Goal: Task Accomplishment & Management: Complete application form

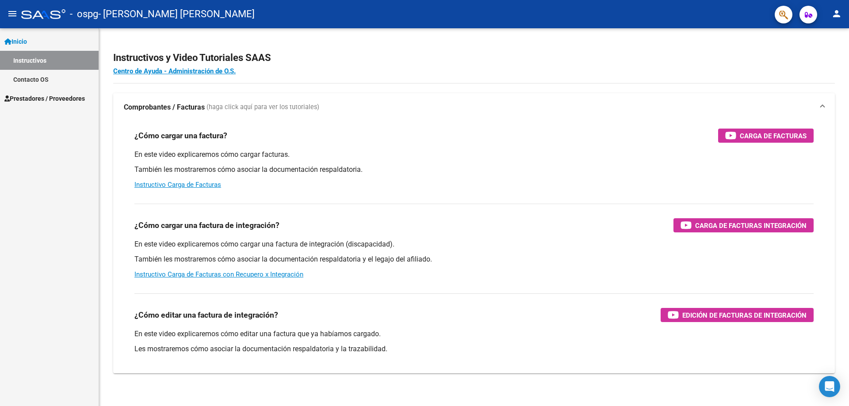
click at [58, 98] on span "Prestadores / Proveedores" at bounding box center [44, 99] width 81 height 10
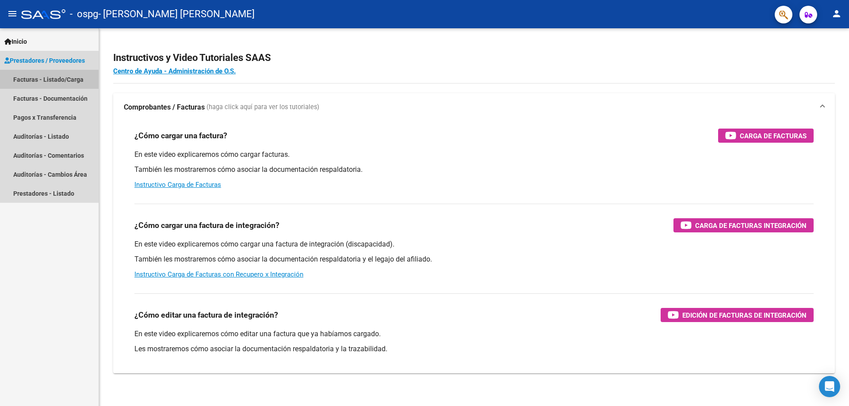
click at [62, 80] on link "Facturas - Listado/Carga" at bounding box center [49, 79] width 99 height 19
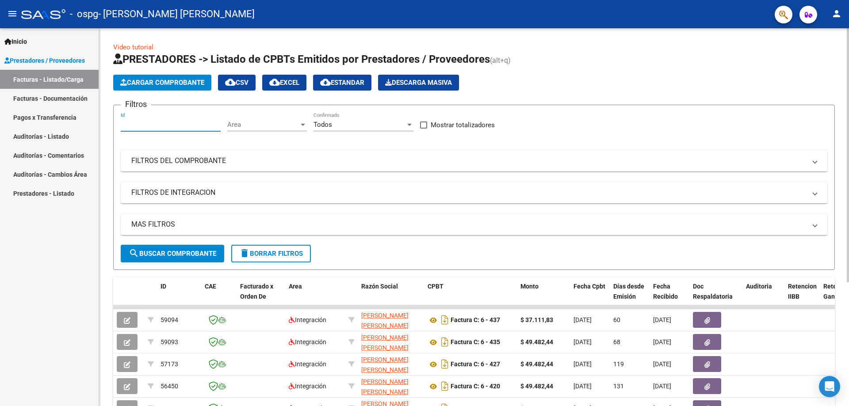
click at [161, 121] on input "Id" at bounding box center [171, 125] width 100 height 8
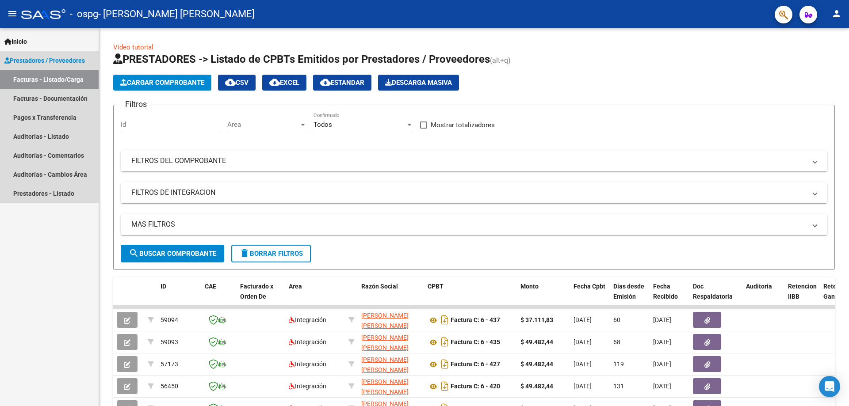
click at [54, 58] on span "Prestadores / Proveedores" at bounding box center [44, 61] width 81 height 10
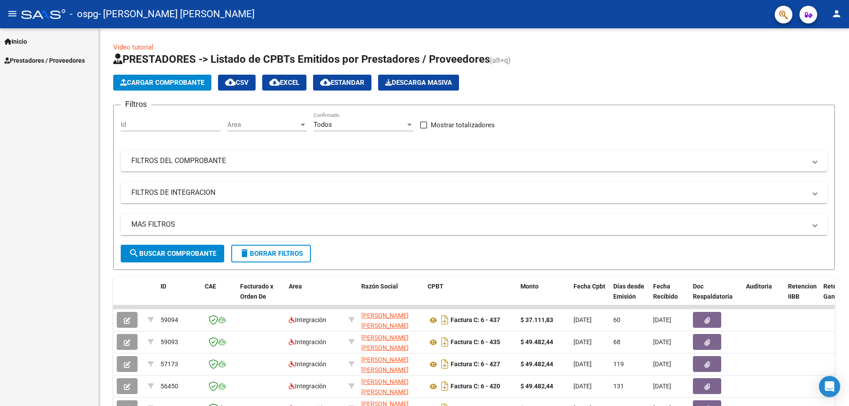
click at [49, 62] on span "Prestadores / Proveedores" at bounding box center [44, 61] width 81 height 10
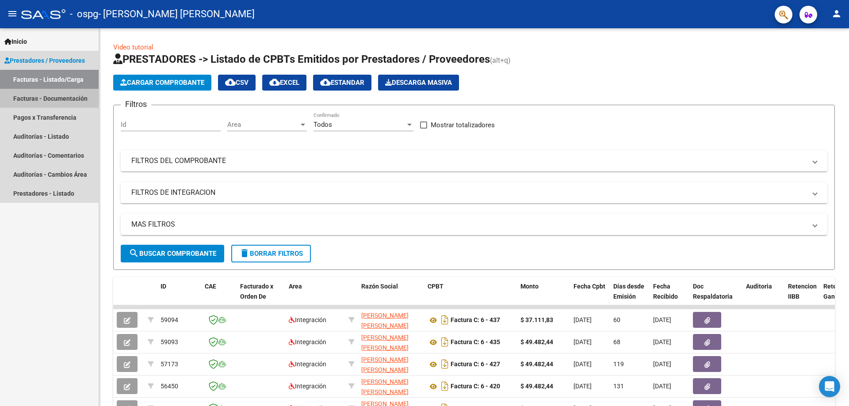
click at [66, 99] on link "Facturas - Documentación" at bounding box center [49, 98] width 99 height 19
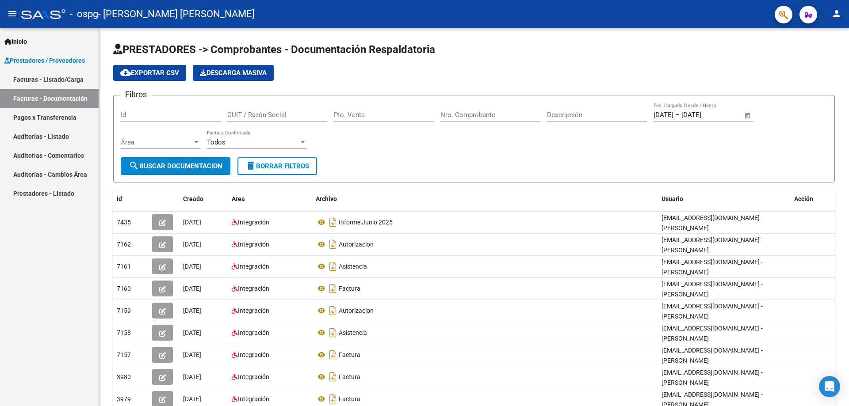
click at [49, 80] on link "Facturas - Listado/Carga" at bounding box center [49, 79] width 99 height 19
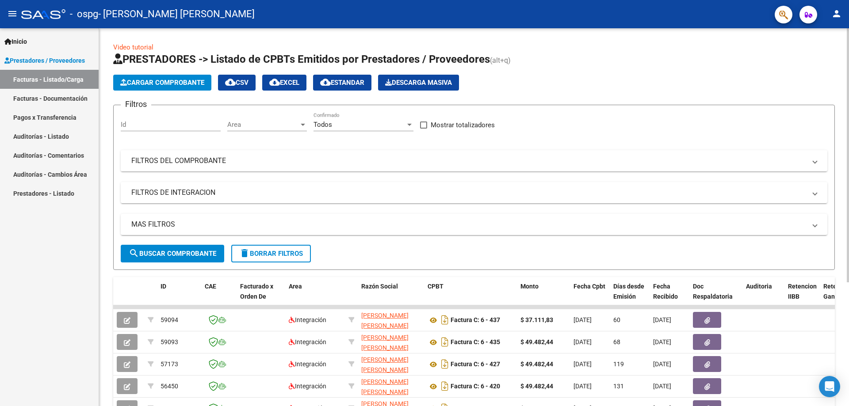
click at [173, 84] on span "Cargar Comprobante" at bounding box center [162, 83] width 84 height 8
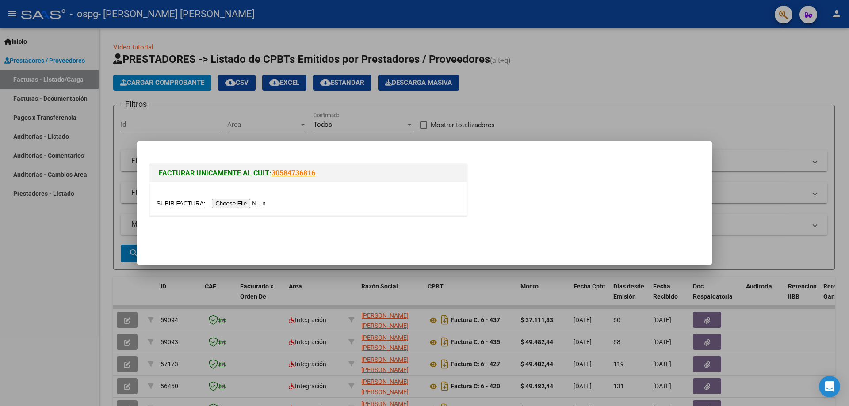
click at [254, 203] on input "file" at bounding box center [213, 203] width 112 height 9
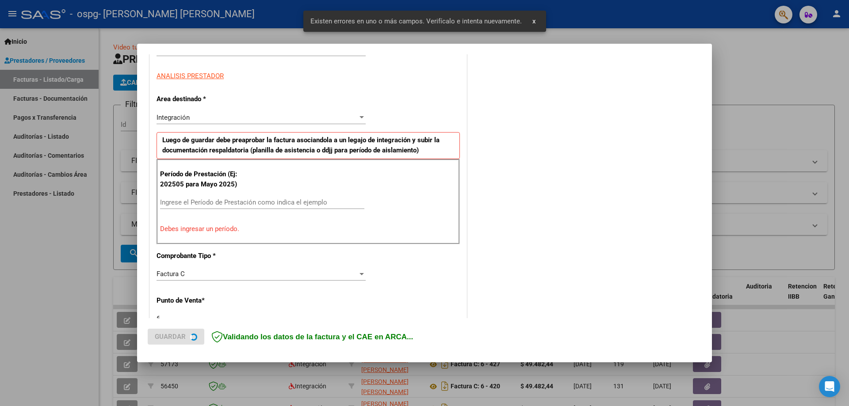
scroll to position [159, 0]
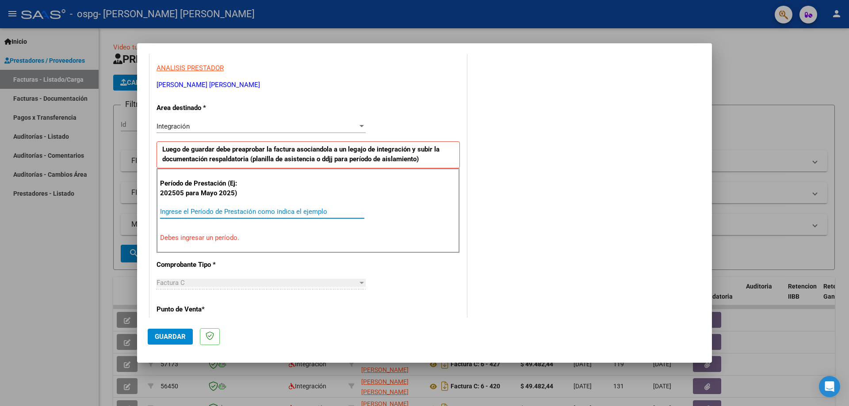
click at [179, 211] on input "Ingrese el Período de Prestación como indica el ejemplo" at bounding box center [262, 212] width 204 height 8
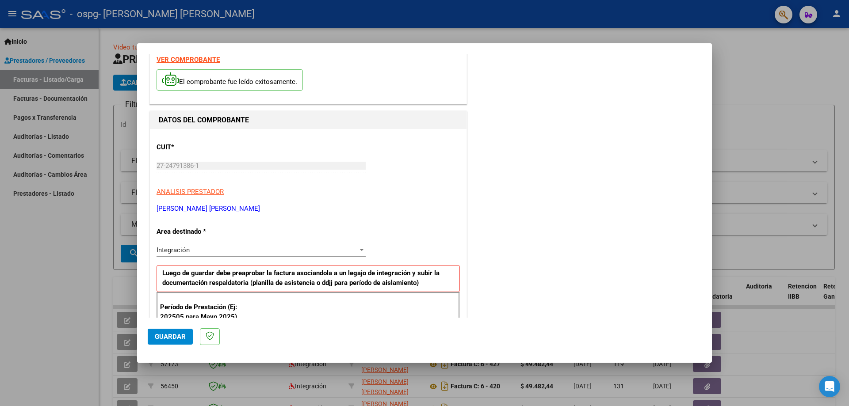
scroll to position [0, 0]
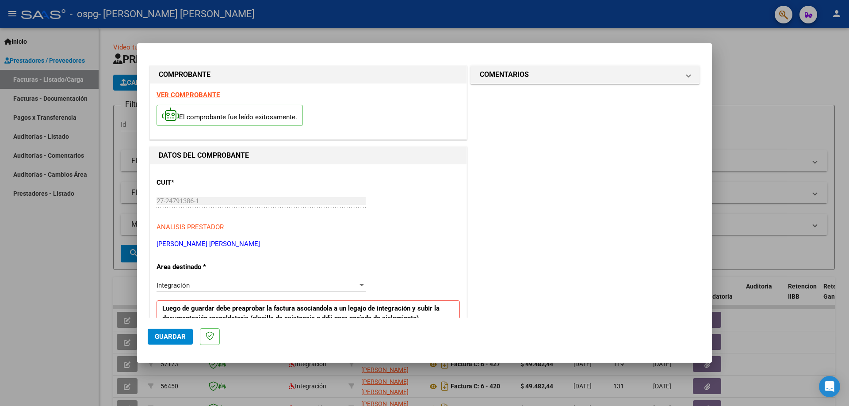
click at [194, 92] on strong "VER COMPROBANTE" at bounding box center [188, 95] width 63 height 8
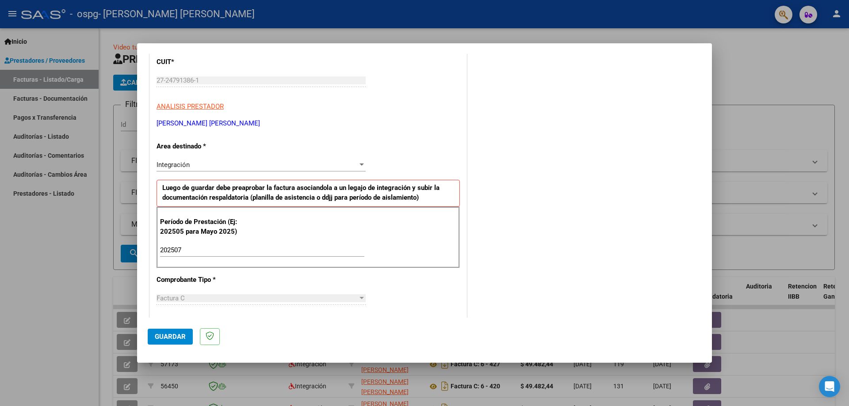
scroll to position [221, 0]
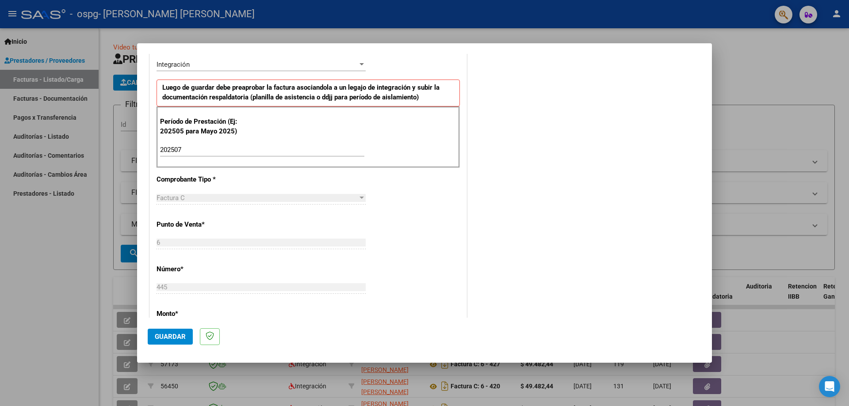
click at [187, 149] on input "202507" at bounding box center [262, 150] width 204 height 8
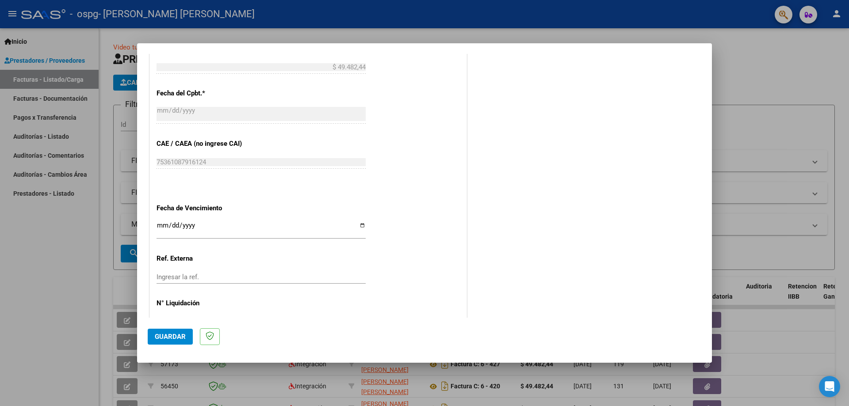
scroll to position [514, 0]
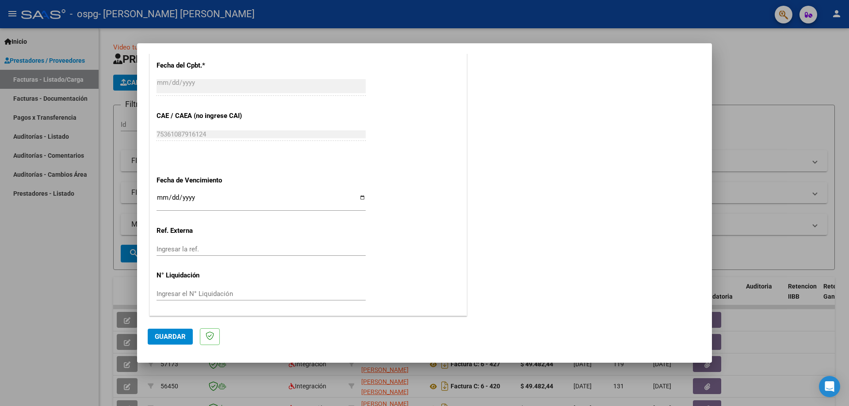
type input "202508"
click at [205, 210] on div "Ingresar la fecha" at bounding box center [261, 201] width 209 height 19
click at [214, 199] on input "Ingresar la fecha" at bounding box center [261, 201] width 209 height 14
click at [361, 197] on input "Ingresar la fecha" at bounding box center [261, 201] width 209 height 14
type input "[DATE]"
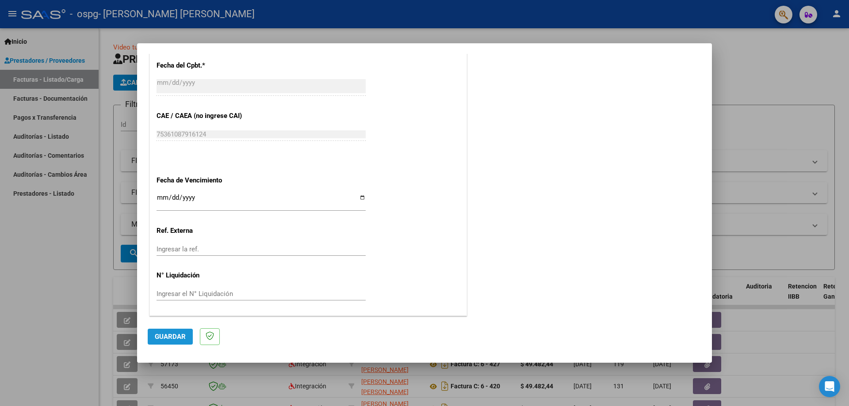
click at [169, 338] on span "Guardar" at bounding box center [170, 337] width 31 height 8
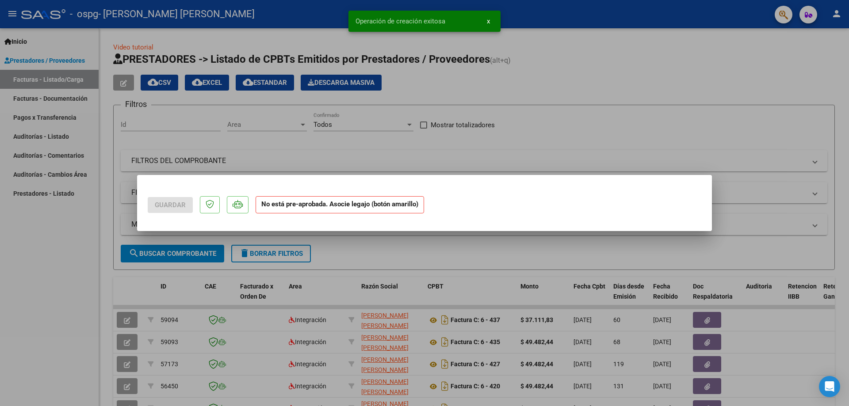
scroll to position [0, 0]
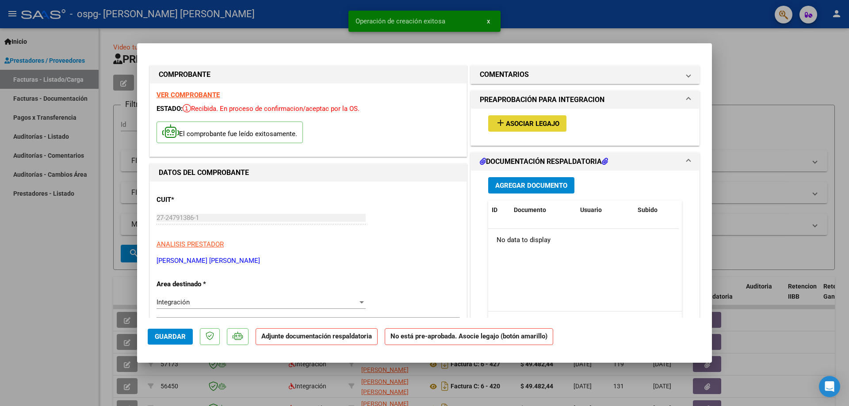
click at [518, 122] on span "Asociar Legajo" at bounding box center [533, 124] width 54 height 8
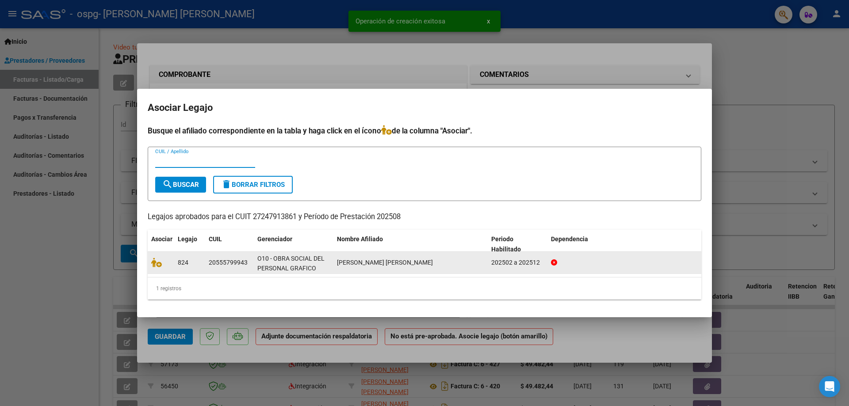
click at [553, 264] on icon at bounding box center [554, 263] width 6 height 6
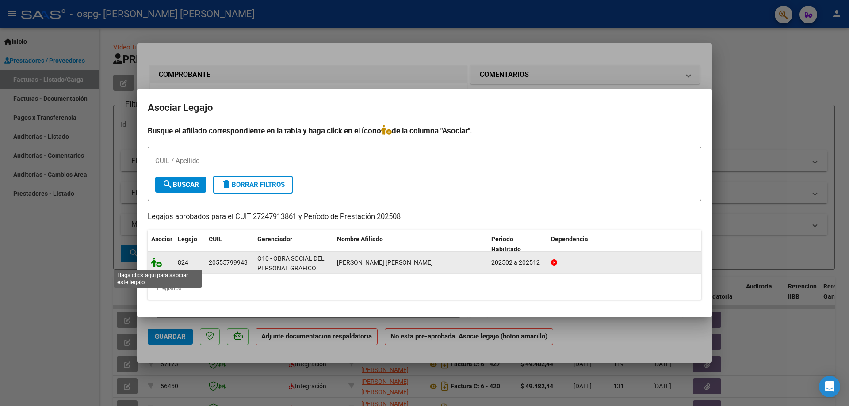
click at [158, 263] on icon at bounding box center [156, 263] width 11 height 10
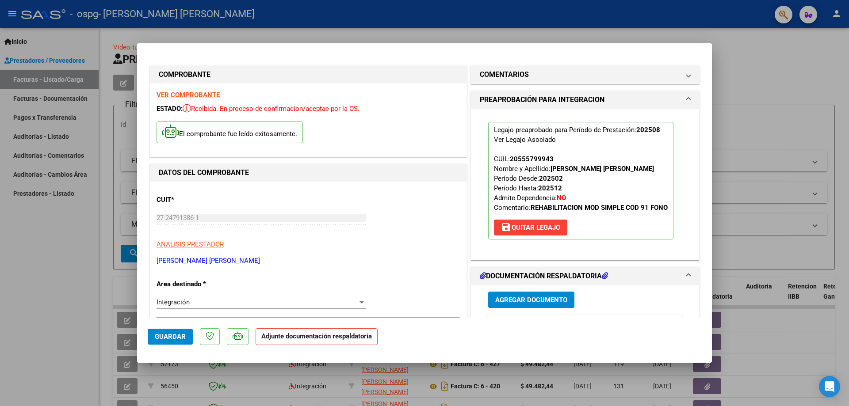
click at [526, 295] on button "Agregar Documento" at bounding box center [531, 300] width 86 height 16
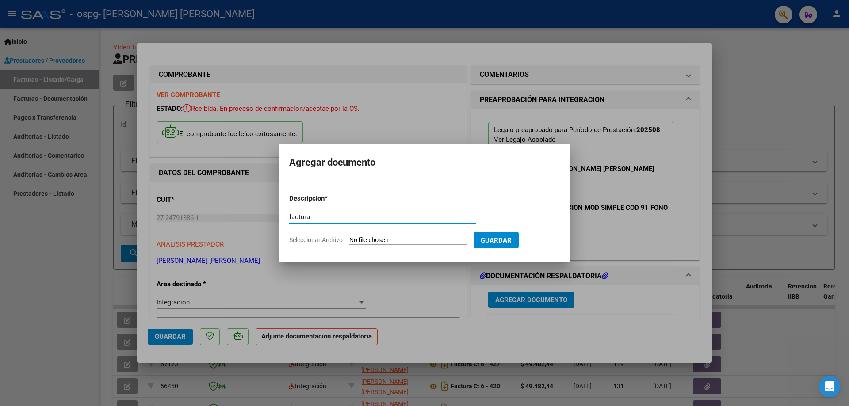
type input "factura"
click at [438, 240] on input "Seleccionar Archivo" at bounding box center [407, 241] width 117 height 8
type input "C:\fakepath\445 - [GEOGRAPHIC_DATA] [PERSON_NAME] 2025.pdf"
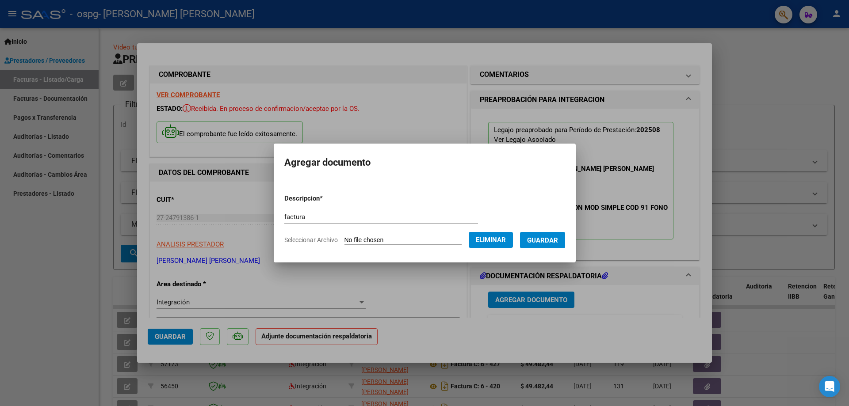
click at [553, 241] on span "Guardar" at bounding box center [542, 241] width 31 height 8
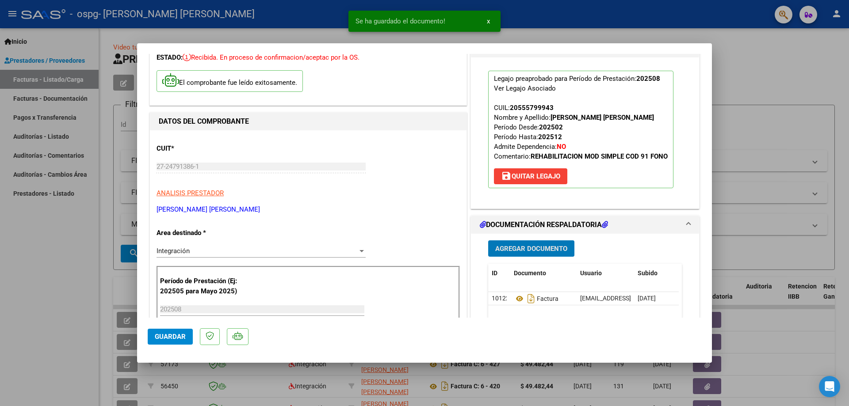
scroll to position [133, 0]
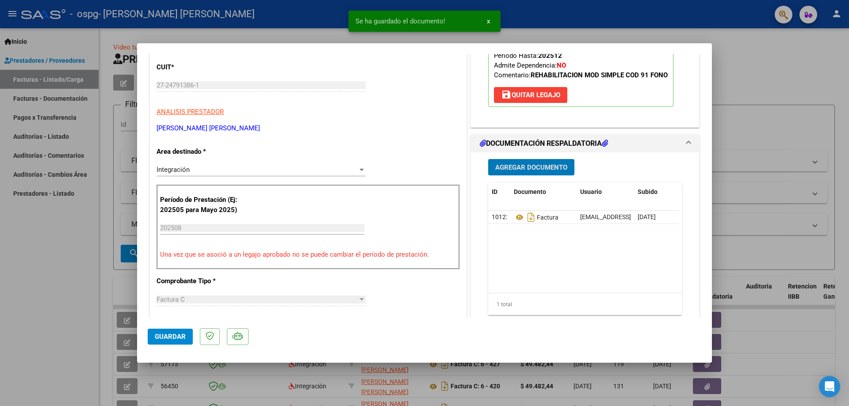
click at [541, 162] on button "Agregar Documento" at bounding box center [531, 167] width 86 height 16
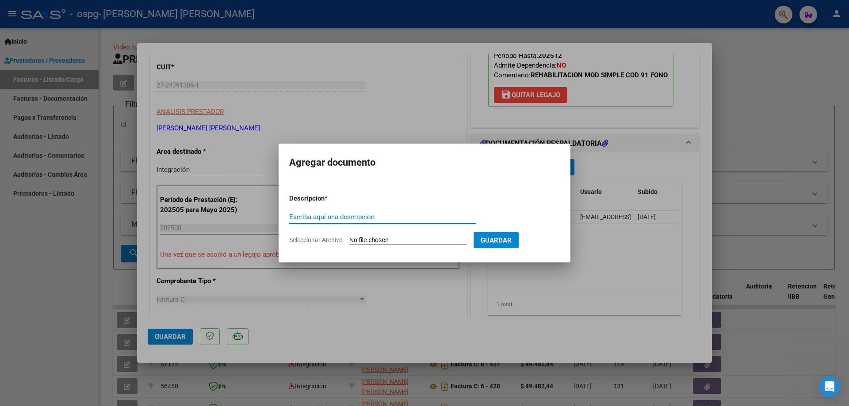
click at [357, 216] on input "Escriba aquí una descripcion" at bounding box center [382, 217] width 187 height 8
type input "asistencia"
click at [404, 238] on input "Seleccionar Archivo" at bounding box center [407, 241] width 117 height 8
type input "C:\fakepath\agosto .pdf"
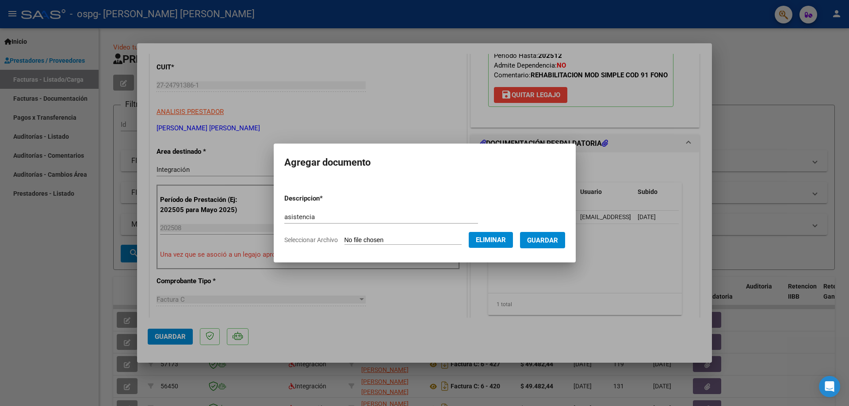
click at [551, 239] on span "Guardar" at bounding box center [542, 241] width 31 height 8
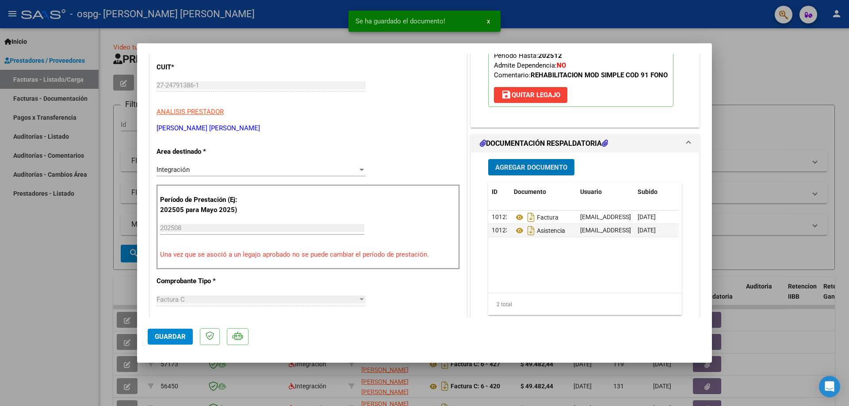
click at [531, 169] on span "Agregar Documento" at bounding box center [531, 168] width 72 height 8
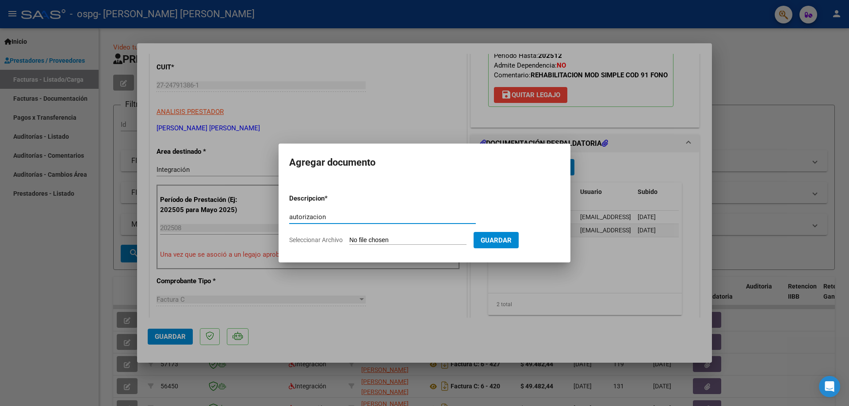
type input "autorizacion"
click at [388, 240] on input "Seleccionar Archivo" at bounding box center [407, 241] width 117 height 8
type input "C:\fakepath\AUTORIZACION [PERSON_NAME] 2025.odt"
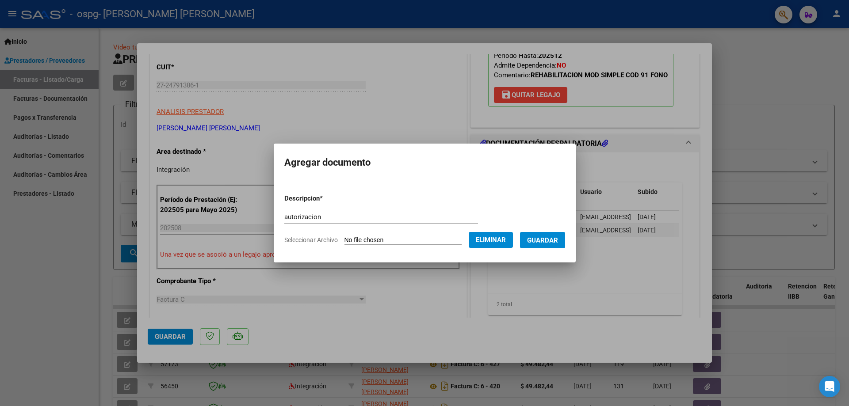
click at [556, 239] on span "Guardar" at bounding box center [542, 241] width 31 height 8
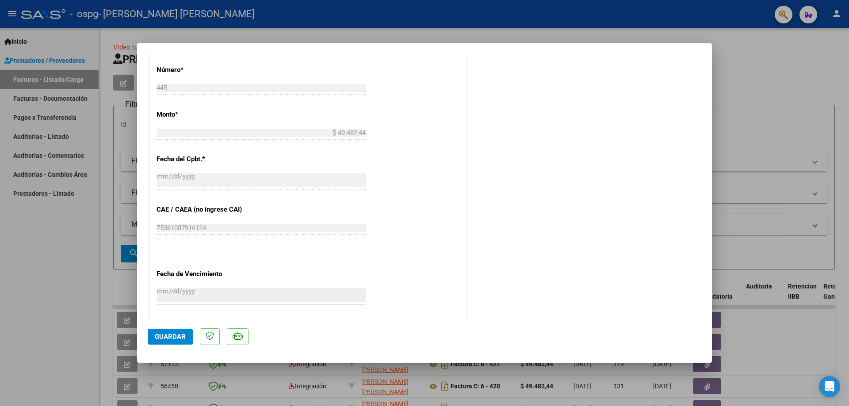
scroll to position [528, 0]
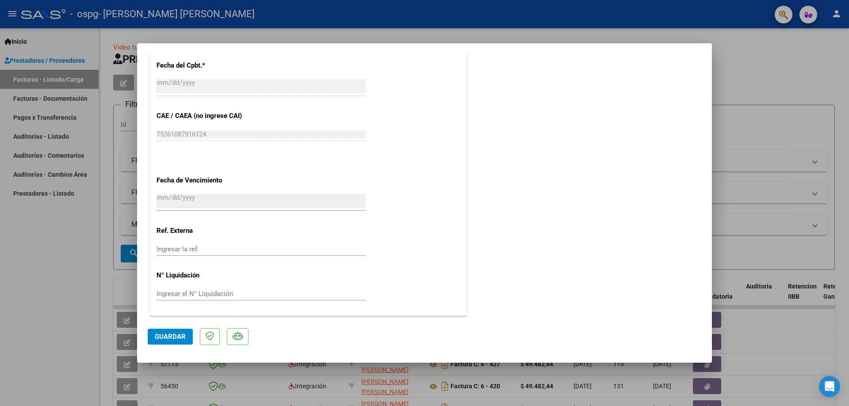
click at [173, 341] on button "Guardar" at bounding box center [170, 337] width 45 height 16
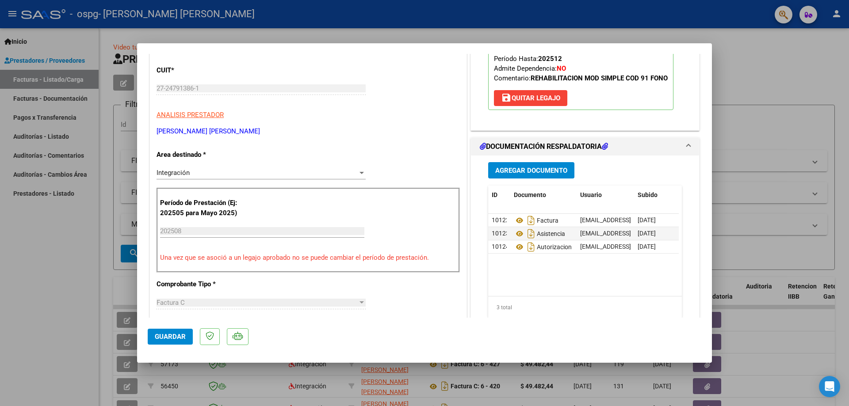
scroll to position [0, 0]
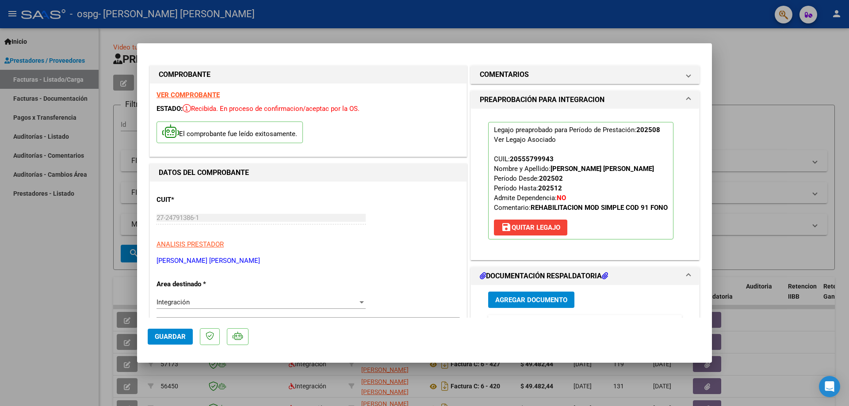
click at [162, 336] on span "Guardar" at bounding box center [170, 337] width 31 height 8
click at [752, 35] on div at bounding box center [424, 203] width 849 height 406
type input "$ 0,00"
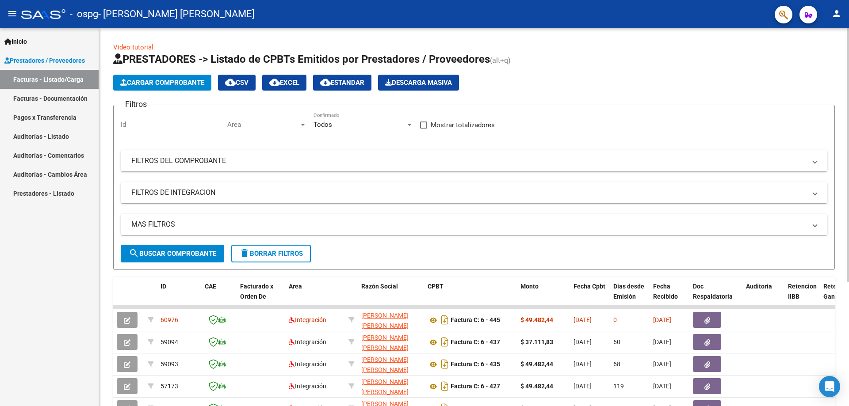
click at [162, 85] on span "Cargar Comprobante" at bounding box center [162, 83] width 84 height 8
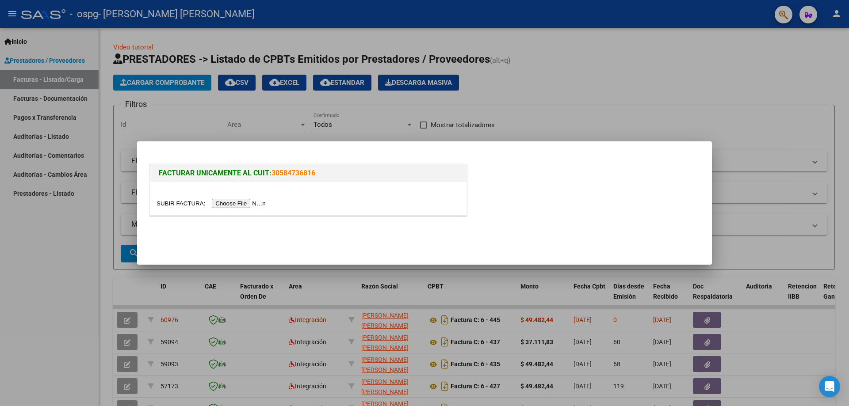
click at [236, 204] on input "file" at bounding box center [213, 203] width 112 height 9
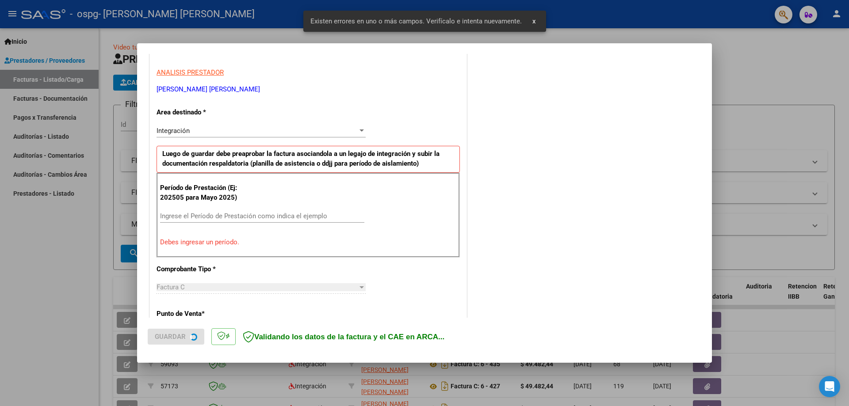
scroll to position [159, 0]
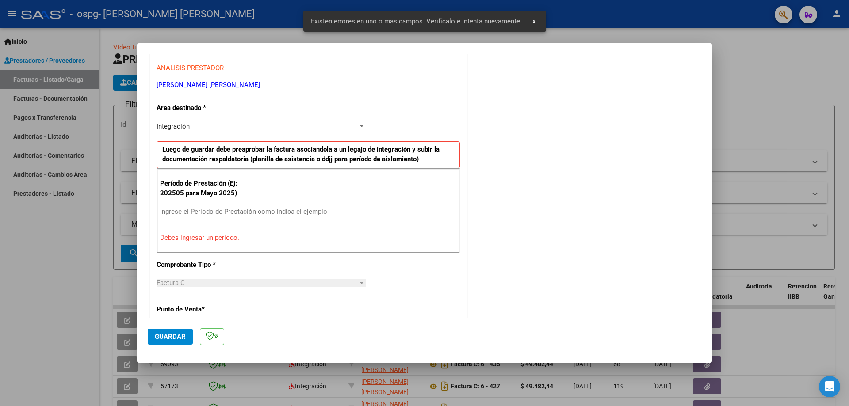
click at [246, 209] on input "Ingrese el Período de Prestación como indica el ejemplo" at bounding box center [262, 212] width 204 height 8
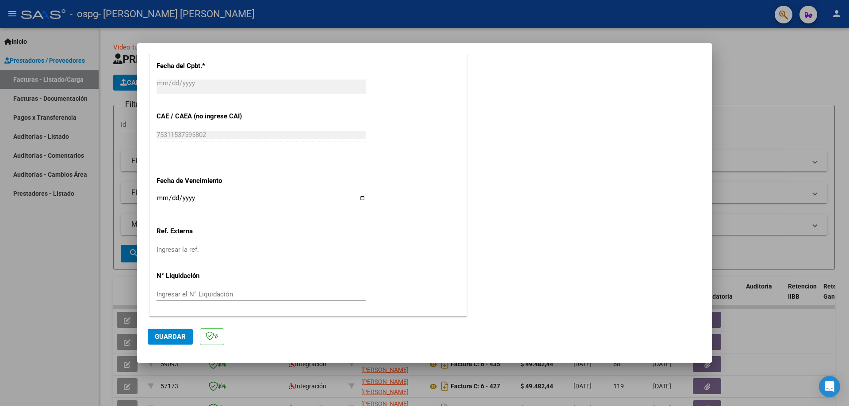
scroll to position [514, 0]
type input "202507"
click at [360, 196] on input "Ingresar la fecha" at bounding box center [261, 201] width 209 height 14
type input "[DATE]"
click at [166, 337] on span "Guardar" at bounding box center [170, 337] width 31 height 8
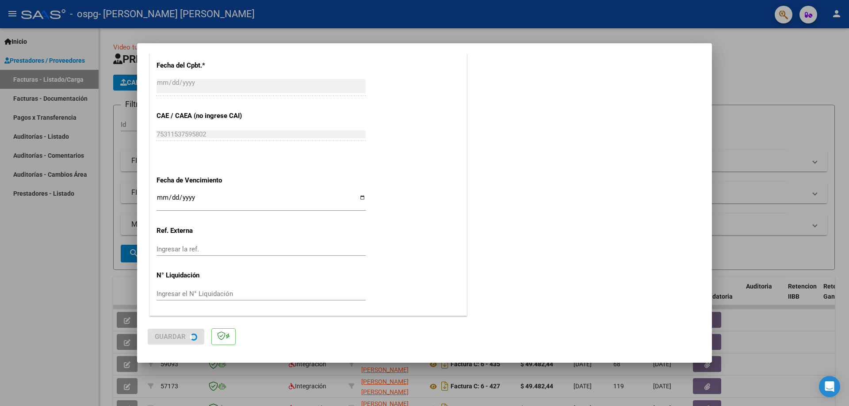
scroll to position [0, 0]
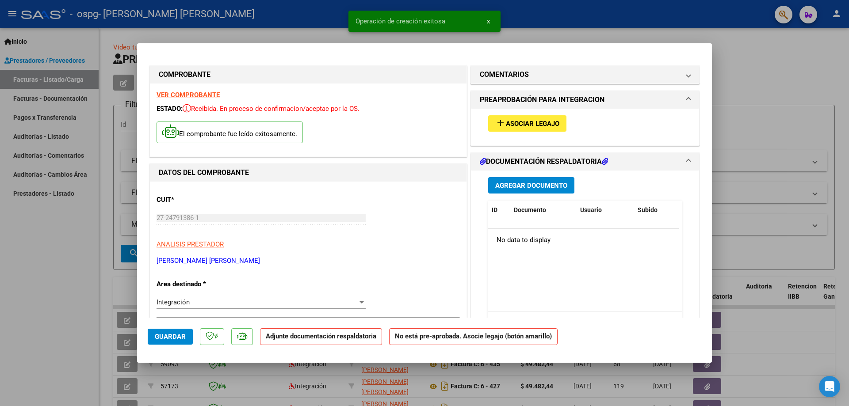
click at [522, 117] on button "add Asociar Legajo" at bounding box center [527, 123] width 78 height 16
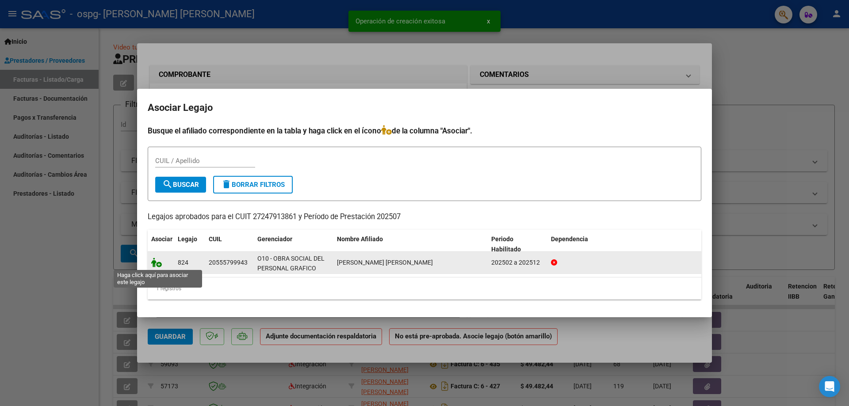
click at [161, 266] on icon at bounding box center [156, 263] width 11 height 10
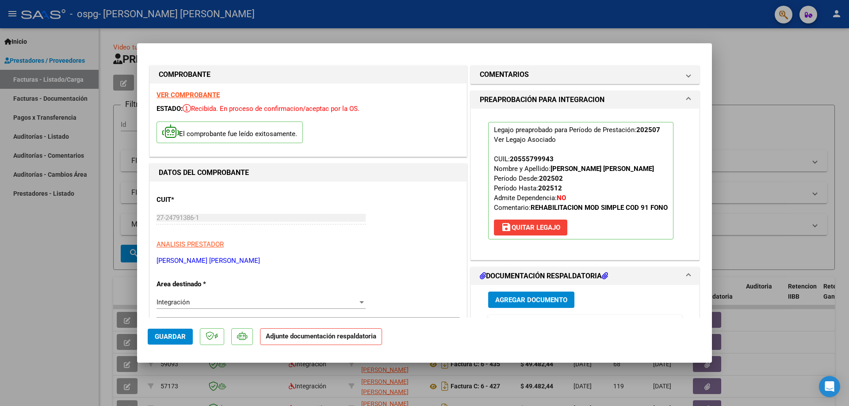
click at [512, 299] on span "Agregar Documento" at bounding box center [531, 300] width 72 height 8
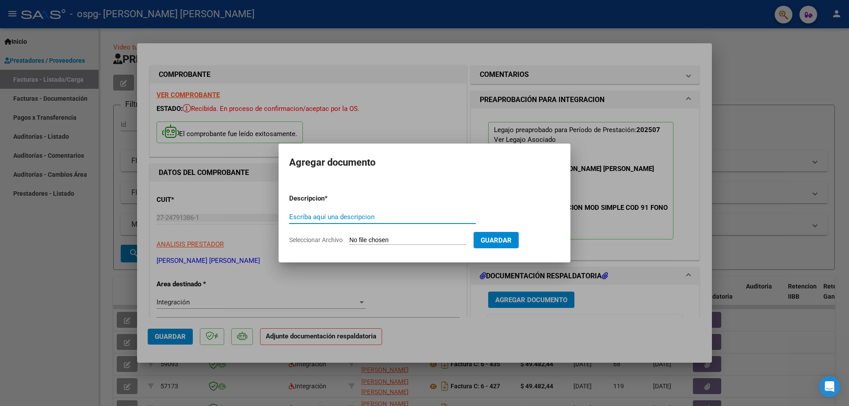
click at [364, 216] on input "Escriba aquí una descripcion" at bounding box center [382, 217] width 187 height 8
type input "factura"
click at [407, 238] on input "Seleccionar Archivo" at bounding box center [407, 241] width 117 height 8
type input "C:\fakepath\442 - [PERSON_NAME] 2025.pdf"
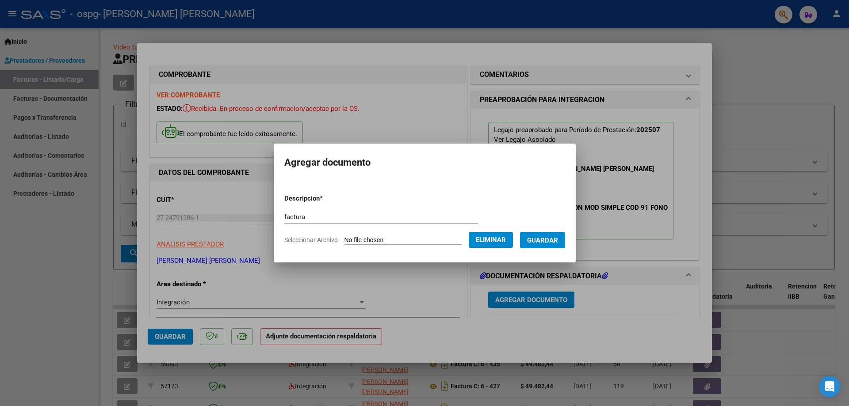
click at [556, 244] on span "Guardar" at bounding box center [542, 241] width 31 height 8
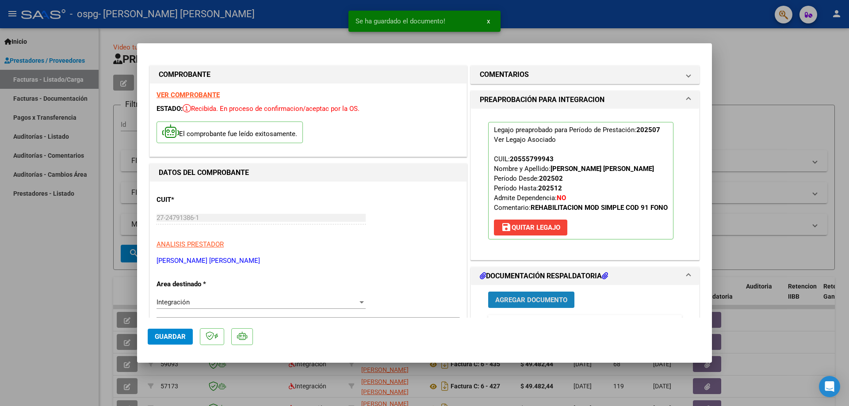
click at [531, 303] on span "Agregar Documento" at bounding box center [531, 300] width 72 height 8
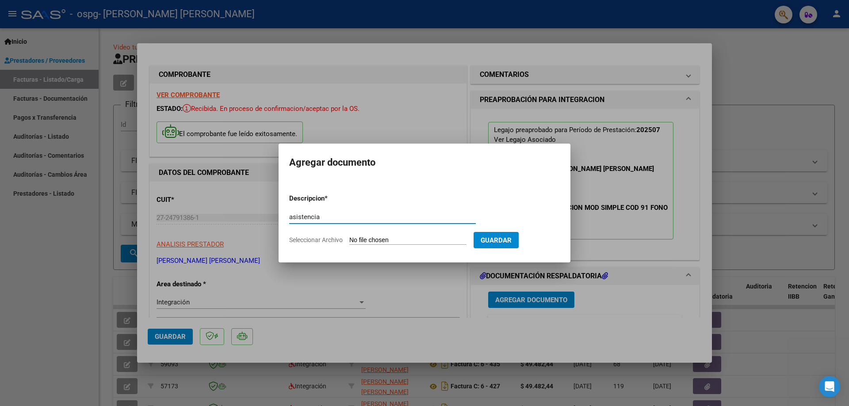
type input "asistencia"
click at [376, 238] on input "Seleccionar Archivo" at bounding box center [407, 241] width 117 height 8
type input "C:\fakepath\[PERSON_NAME].pdf"
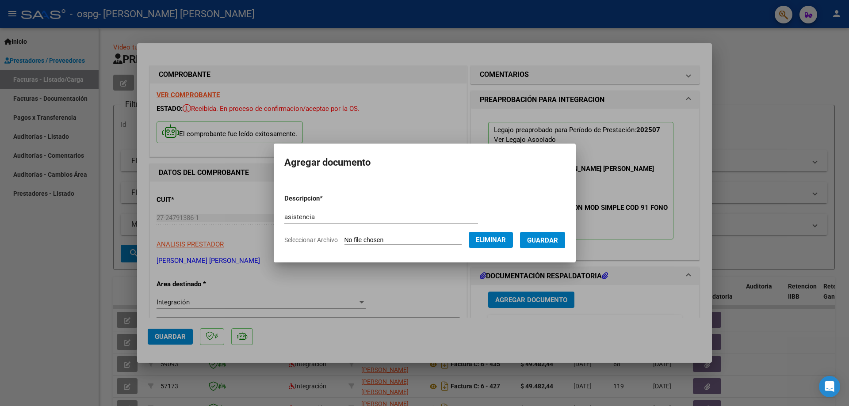
click at [553, 242] on span "Guardar" at bounding box center [542, 241] width 31 height 8
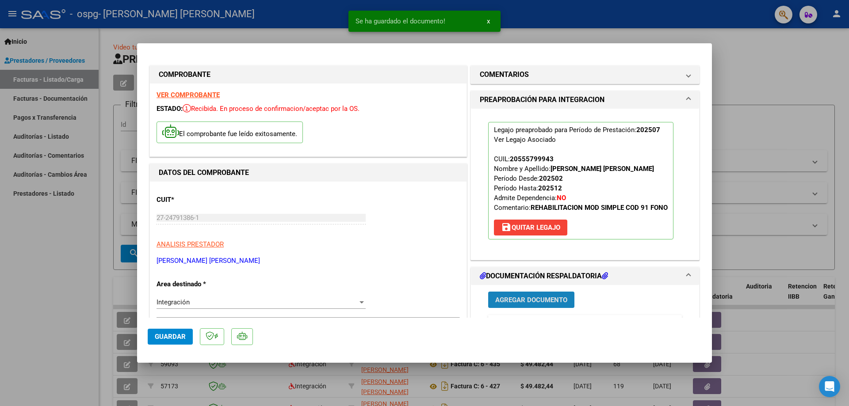
click at [524, 299] on span "Agregar Documento" at bounding box center [531, 300] width 72 height 8
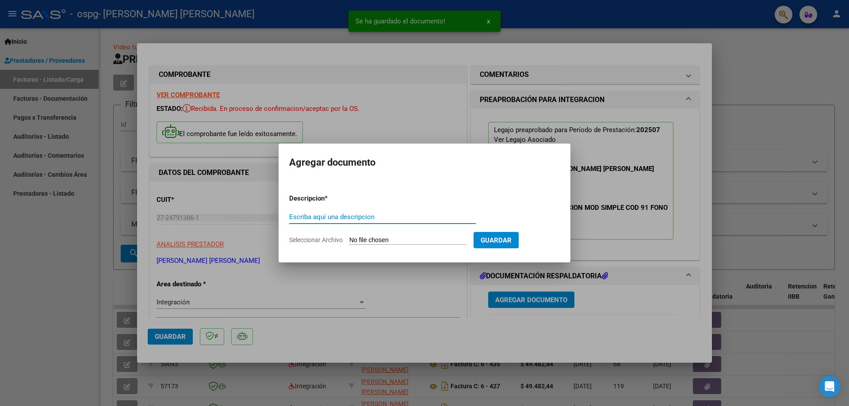
click at [351, 212] on div "Escriba aquí una descripcion" at bounding box center [382, 217] width 187 height 13
type input "autorizacion"
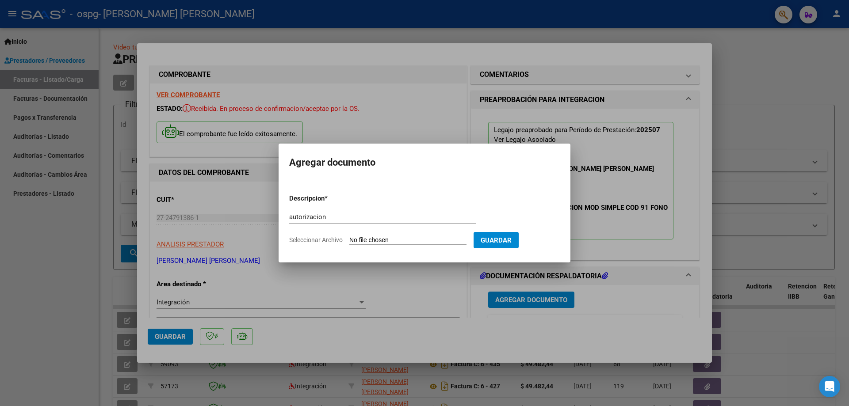
click at [360, 237] on input "Seleccionar Archivo" at bounding box center [407, 241] width 117 height 8
type input "C:\fakepath\AUTORIZACION [PERSON_NAME] 2025.odt"
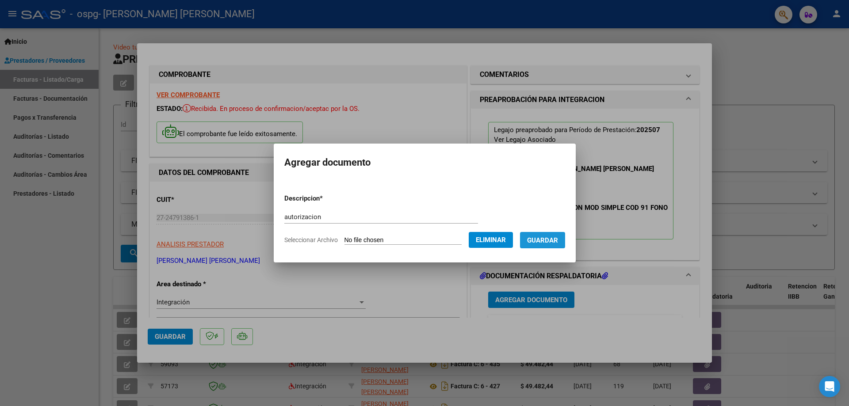
click at [558, 238] on span "Guardar" at bounding box center [542, 241] width 31 height 8
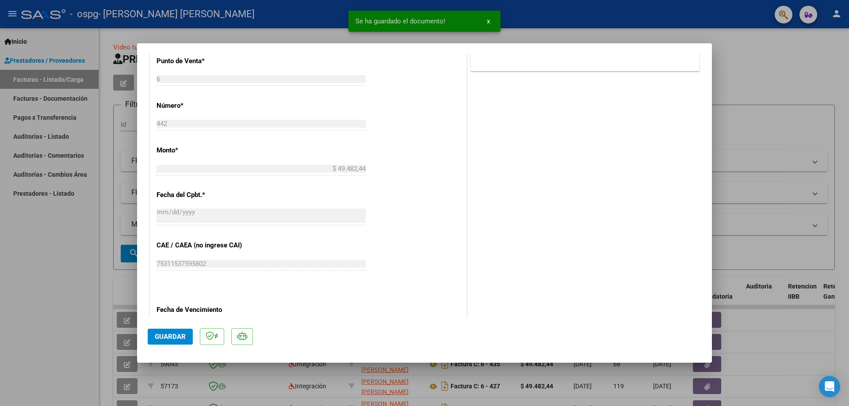
scroll to position [528, 0]
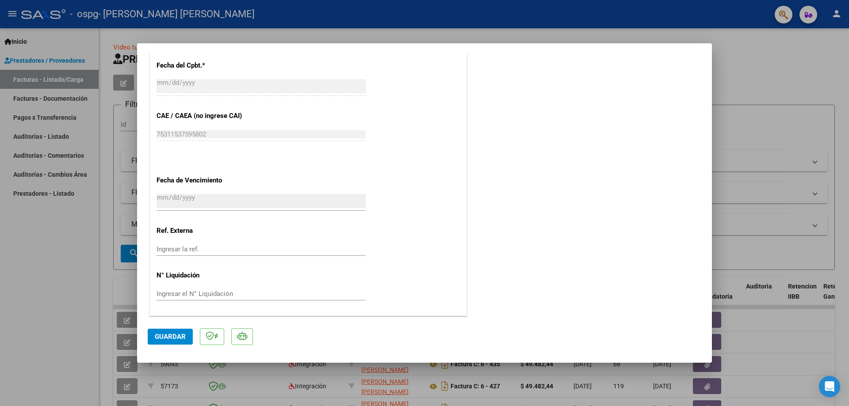
click at [174, 335] on span "Guardar" at bounding box center [170, 337] width 31 height 8
click at [759, 72] on div at bounding box center [424, 203] width 849 height 406
type input "$ 0,00"
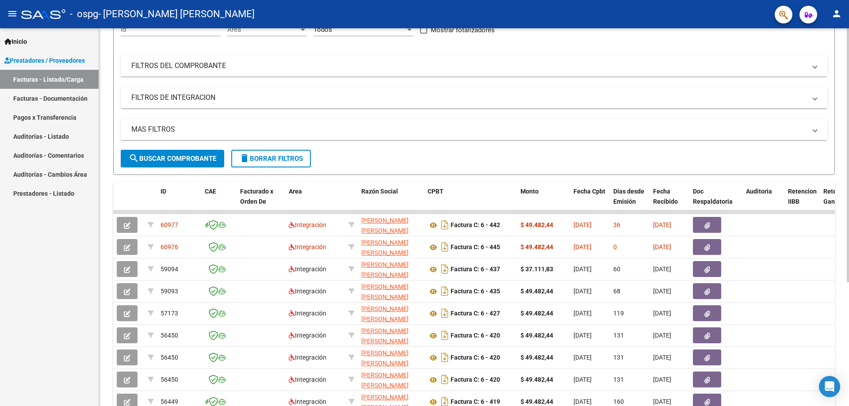
scroll to position [0, 0]
